Goal: Task Accomplishment & Management: Manage account settings

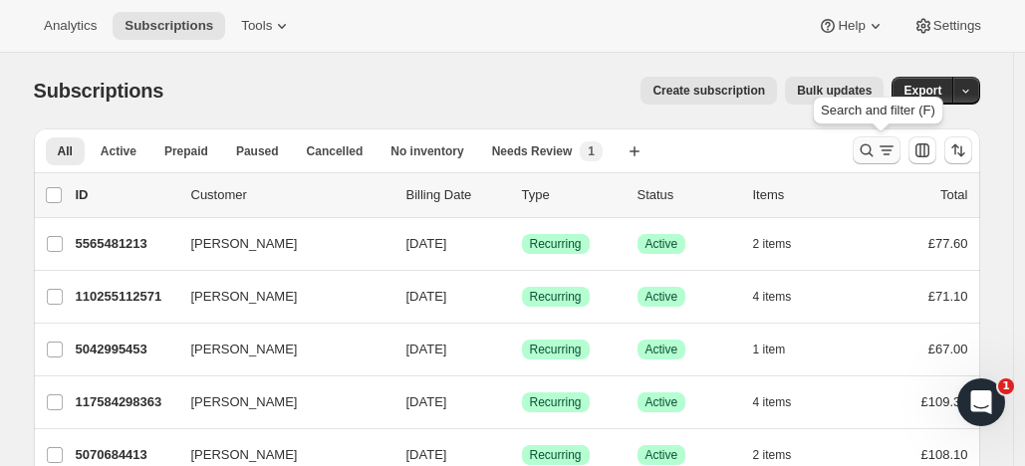
click at [870, 141] on icon "Search and filter results" at bounding box center [867, 150] width 20 height 20
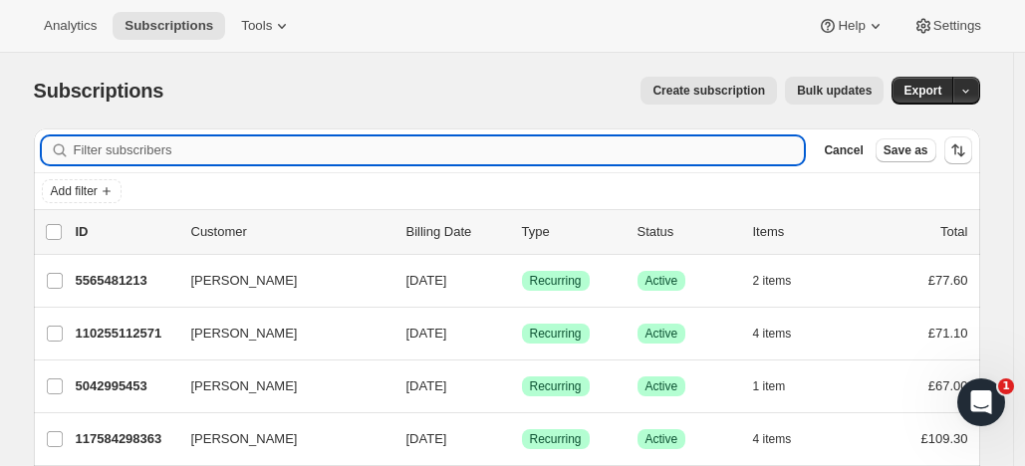
click at [248, 150] on input "Filter subscribers" at bounding box center [439, 150] width 731 height 28
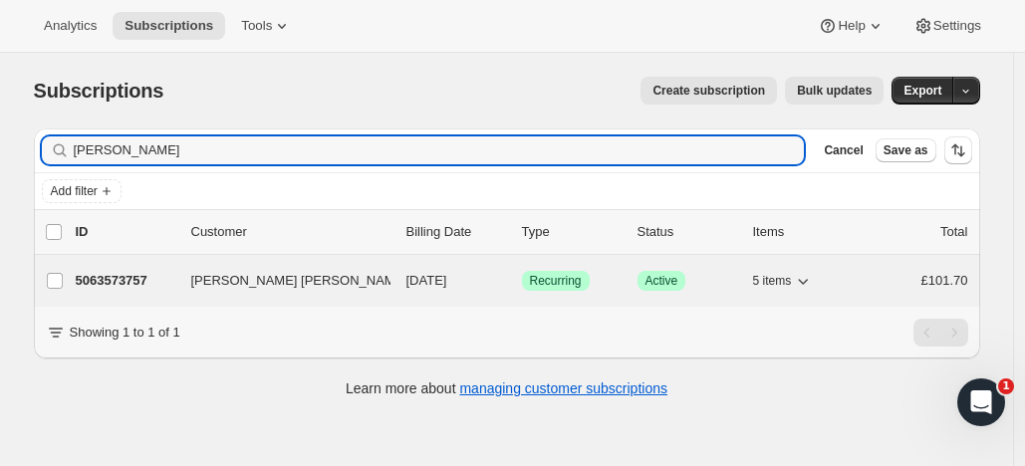
type input "[PERSON_NAME]"
click at [143, 274] on p "5063573757" at bounding box center [126, 281] width 100 height 20
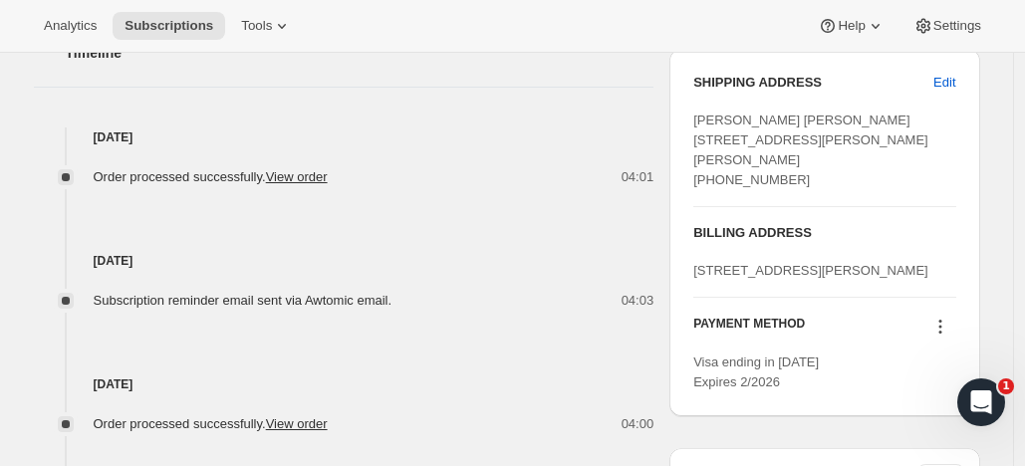
scroll to position [824, 0]
